Goal: Task Accomplishment & Management: Manage account settings

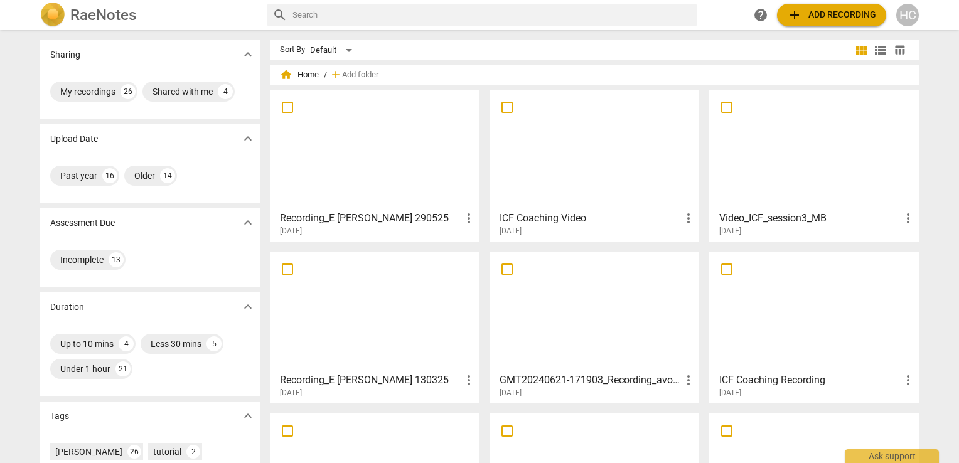
click at [302, 11] on input "text" at bounding box center [491, 15] width 399 height 20
type input "how do I cancel subscription"
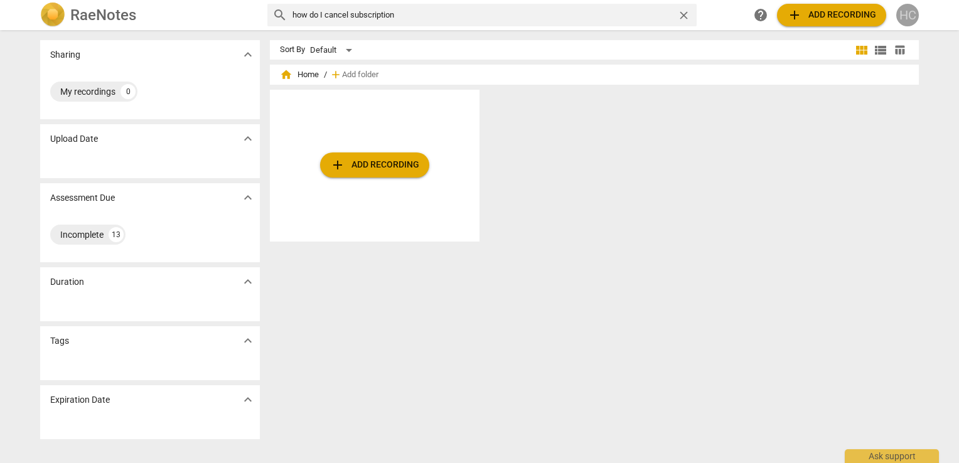
click at [904, 12] on div "HC" at bounding box center [907, 15] width 23 height 23
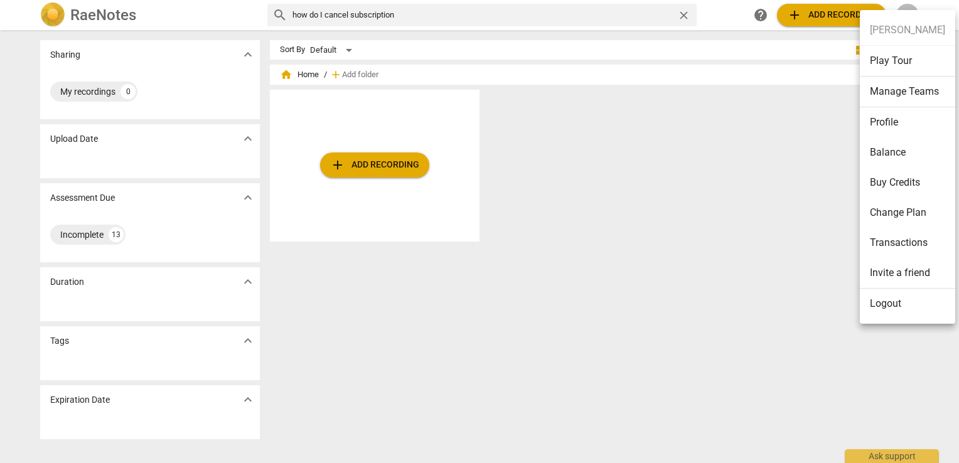
click at [900, 210] on li "Change Plan" at bounding box center [907, 213] width 95 height 30
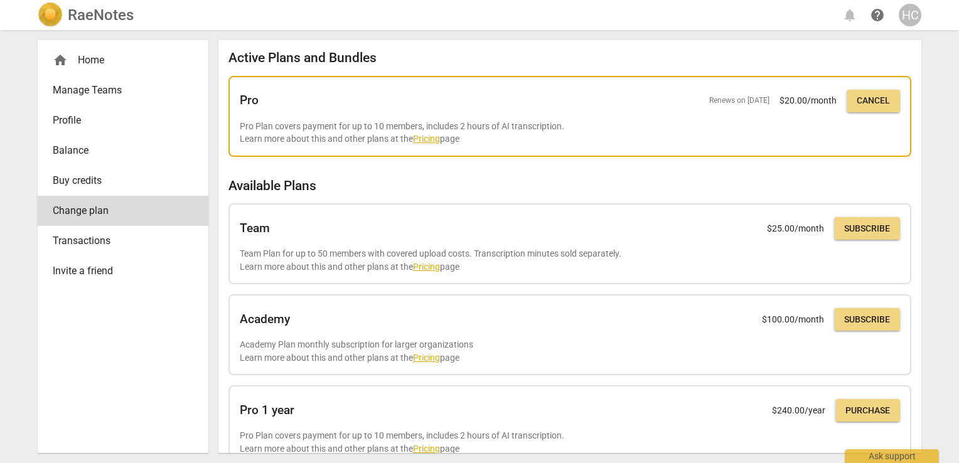
click at [861, 100] on span "Cancel" at bounding box center [873, 101] width 33 height 13
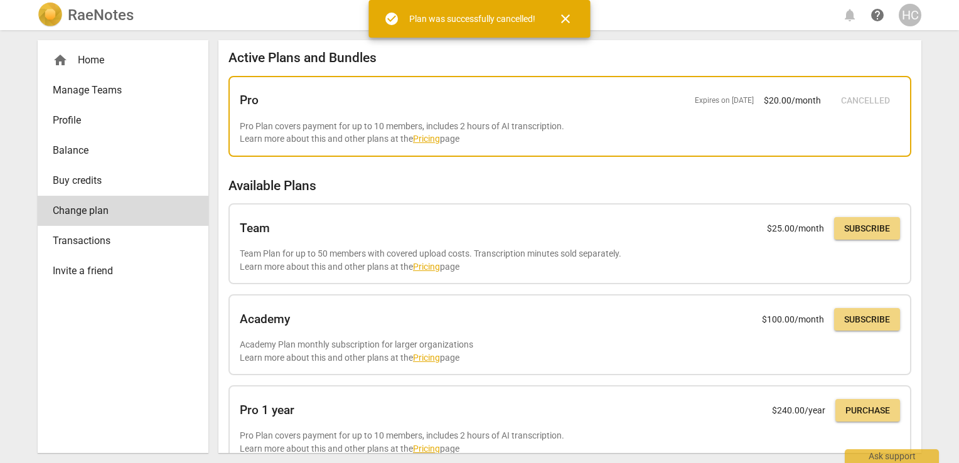
click at [562, 18] on span "close" at bounding box center [565, 18] width 15 height 15
